Goal: Task Accomplishment & Management: Manage account settings

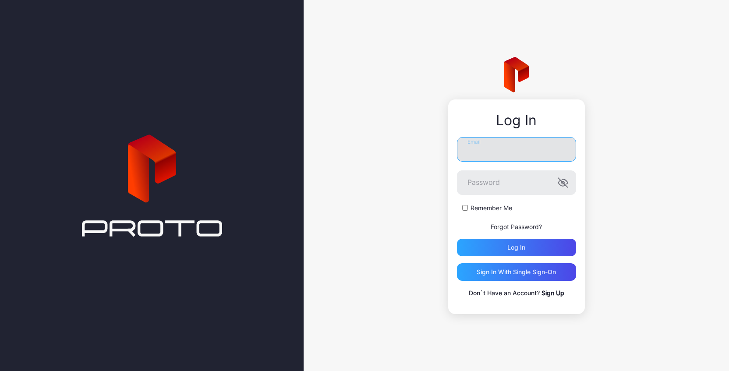
click at [503, 155] on input "Email" at bounding box center [516, 149] width 119 height 25
type input "**********"
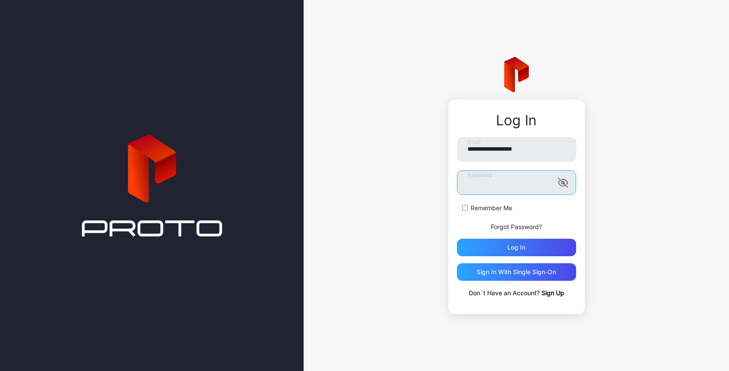
click at [457, 239] on button "Log in" at bounding box center [516, 248] width 119 height 18
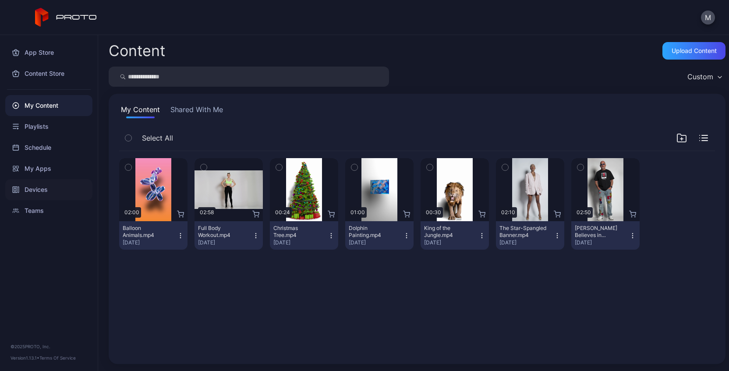
click at [52, 195] on div "Devices" at bounding box center [48, 189] width 87 height 21
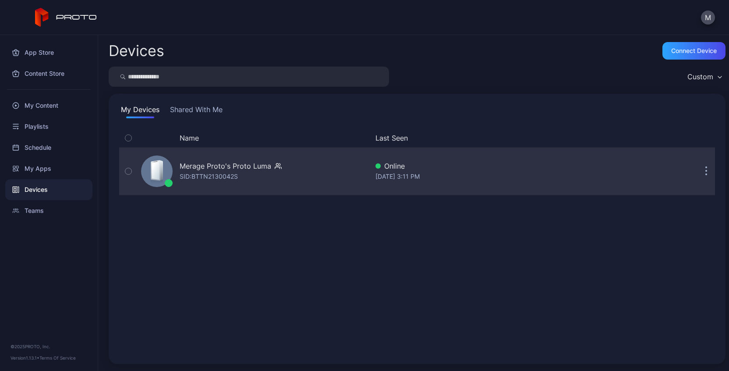
click at [699, 174] on button "button" at bounding box center [707, 172] width 18 height 18
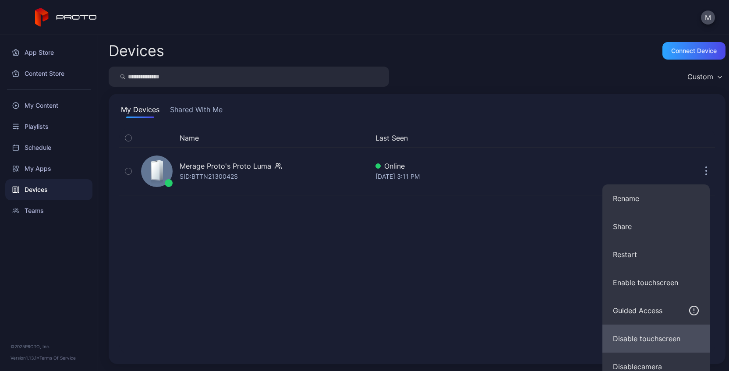
click at [674, 337] on button "Disable touchscreen" at bounding box center [656, 339] width 107 height 28
